Goal: Task Accomplishment & Management: Use online tool/utility

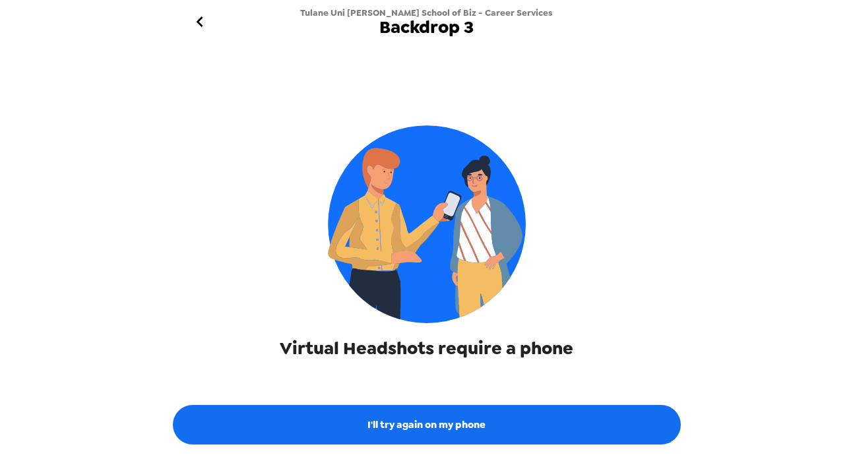
click at [205, 22] on icon "go back" at bounding box center [199, 21] width 21 height 21
click at [199, 22] on icon "go back" at bounding box center [200, 21] width 7 height 11
